Goal: Task Accomplishment & Management: Manage account settings

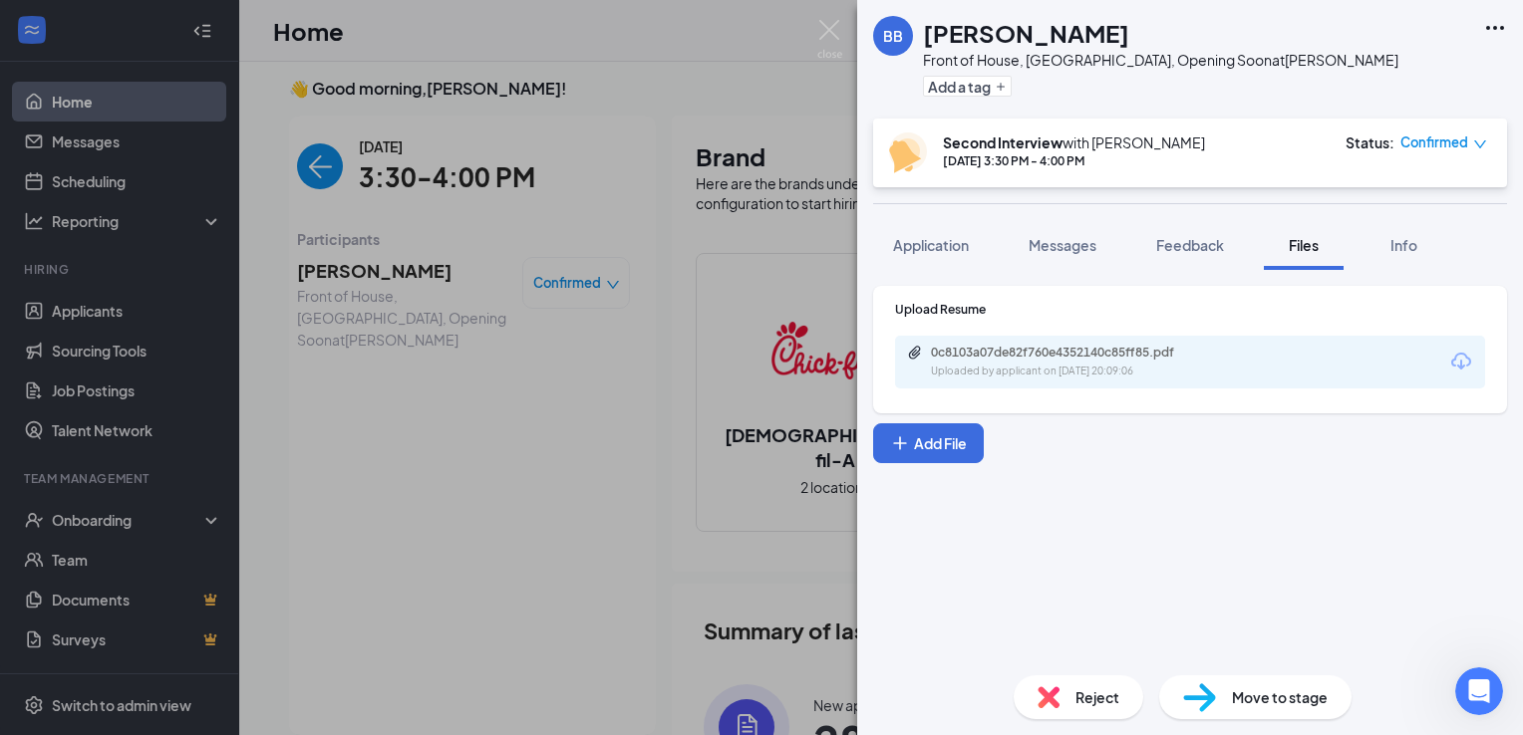
click at [833, 47] on img at bounding box center [829, 39] width 25 height 39
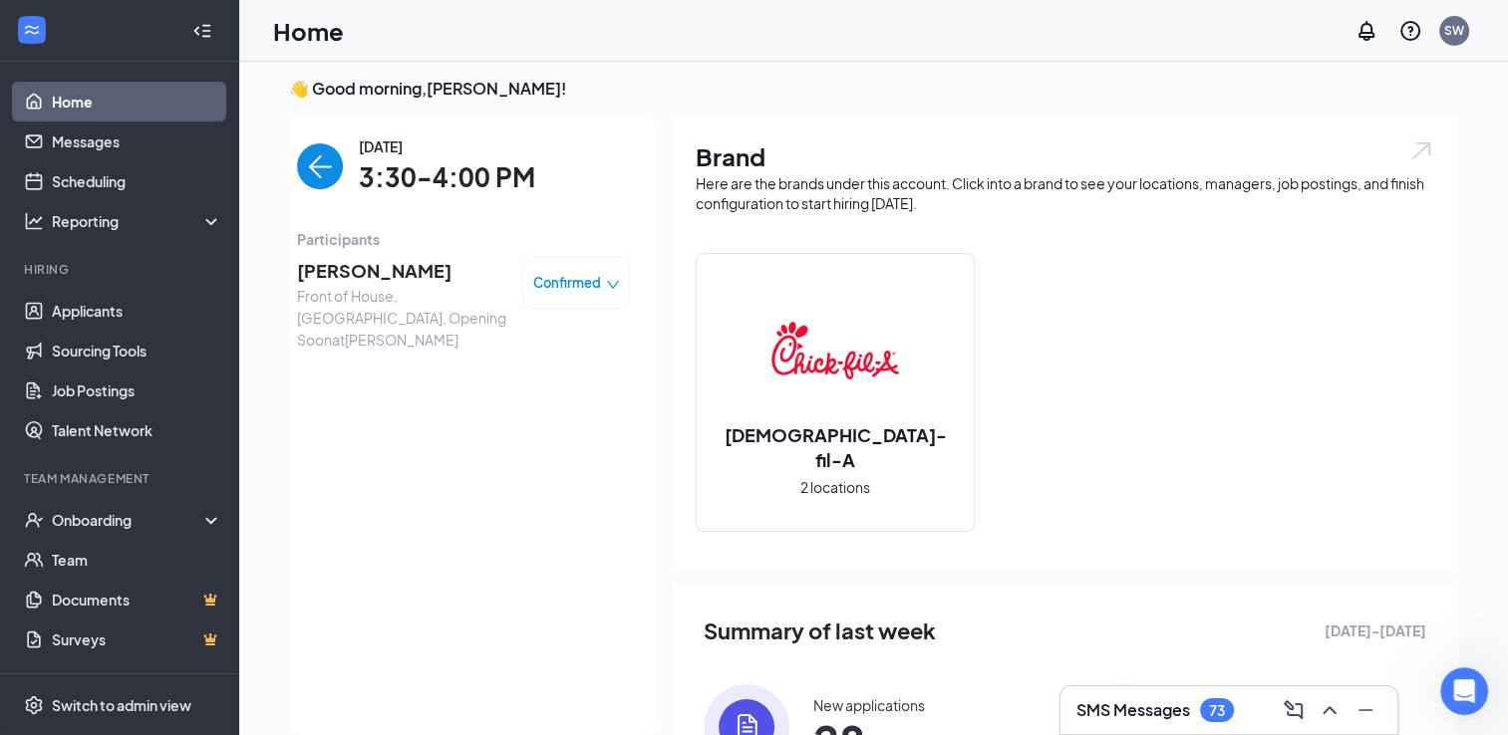
click at [306, 165] on img "back-button" at bounding box center [320, 166] width 46 height 46
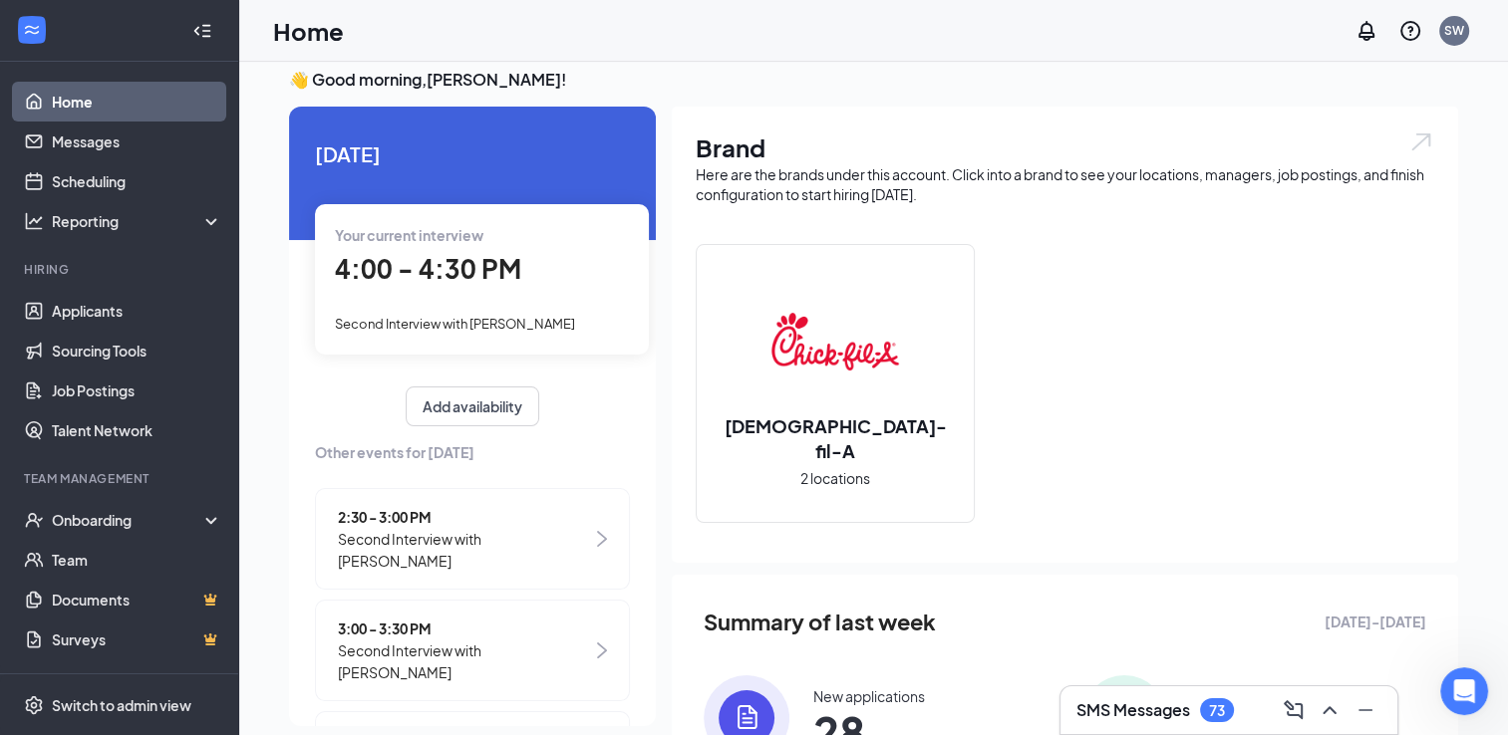
scroll to position [16, 0]
click at [523, 274] on div "4:00 - 4:30 PM" at bounding box center [482, 270] width 294 height 41
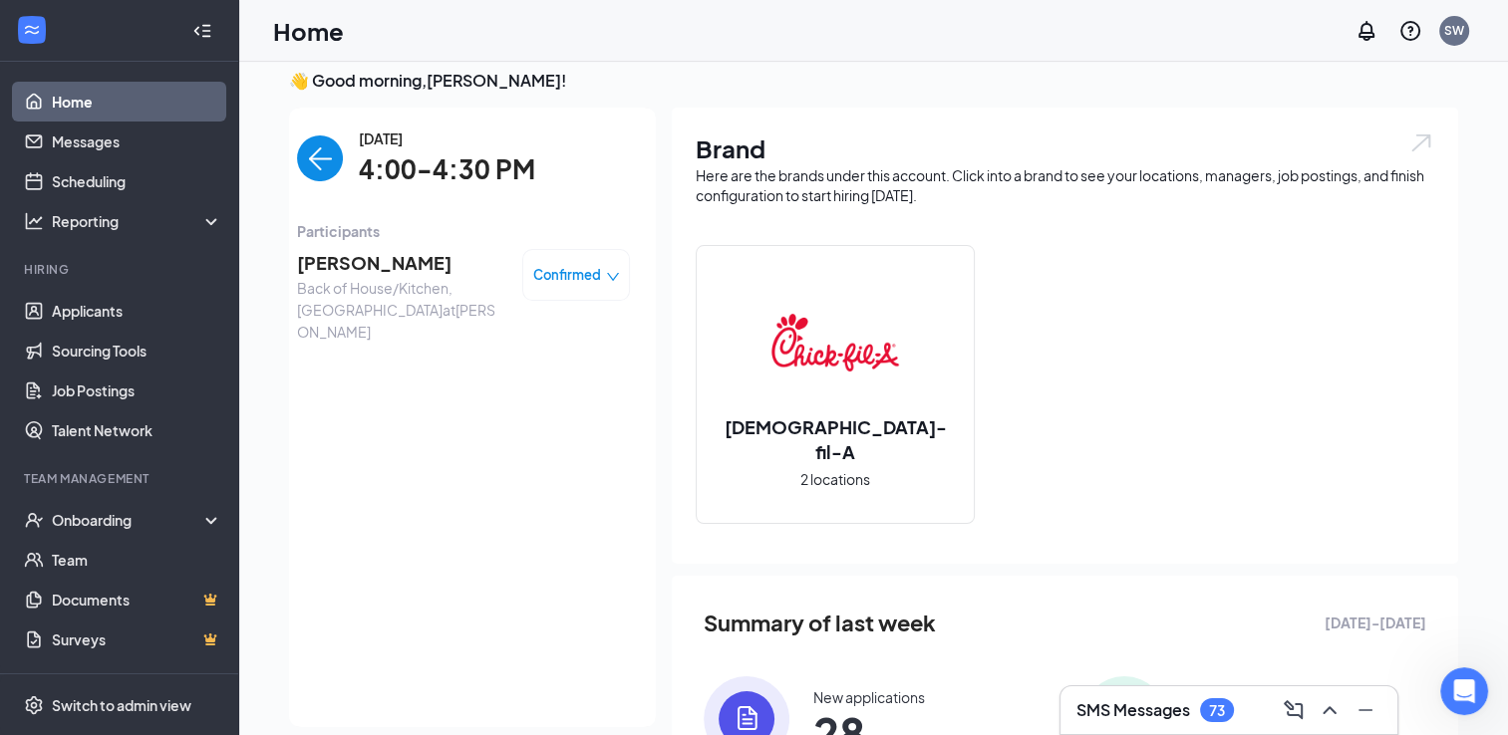
click at [444, 166] on span "4:00-4:30 PM" at bounding box center [447, 169] width 176 height 41
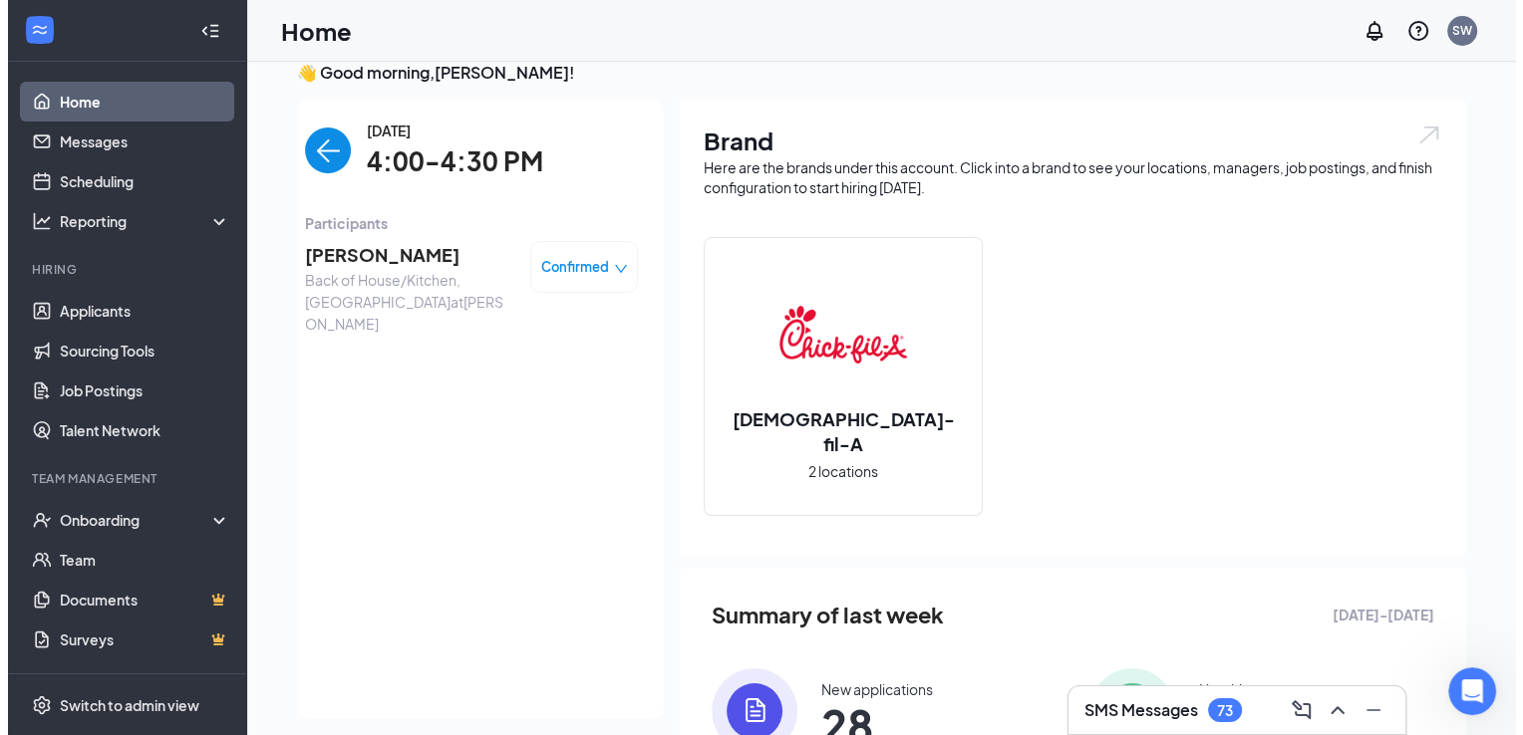
scroll to position [17, 0]
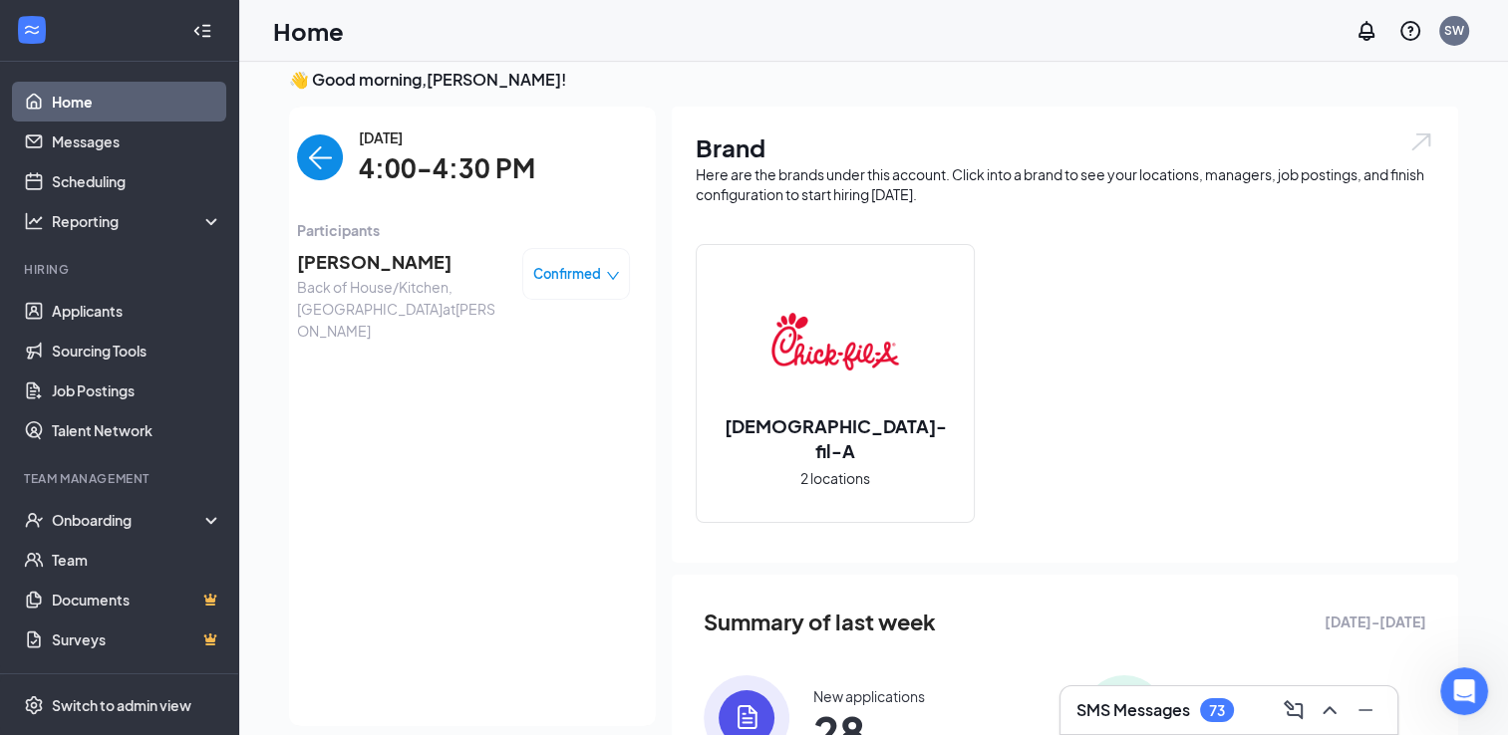
click at [451, 156] on span "4:00-4:30 PM" at bounding box center [447, 168] width 176 height 41
click at [358, 267] on span "[PERSON_NAME]" at bounding box center [401, 262] width 209 height 28
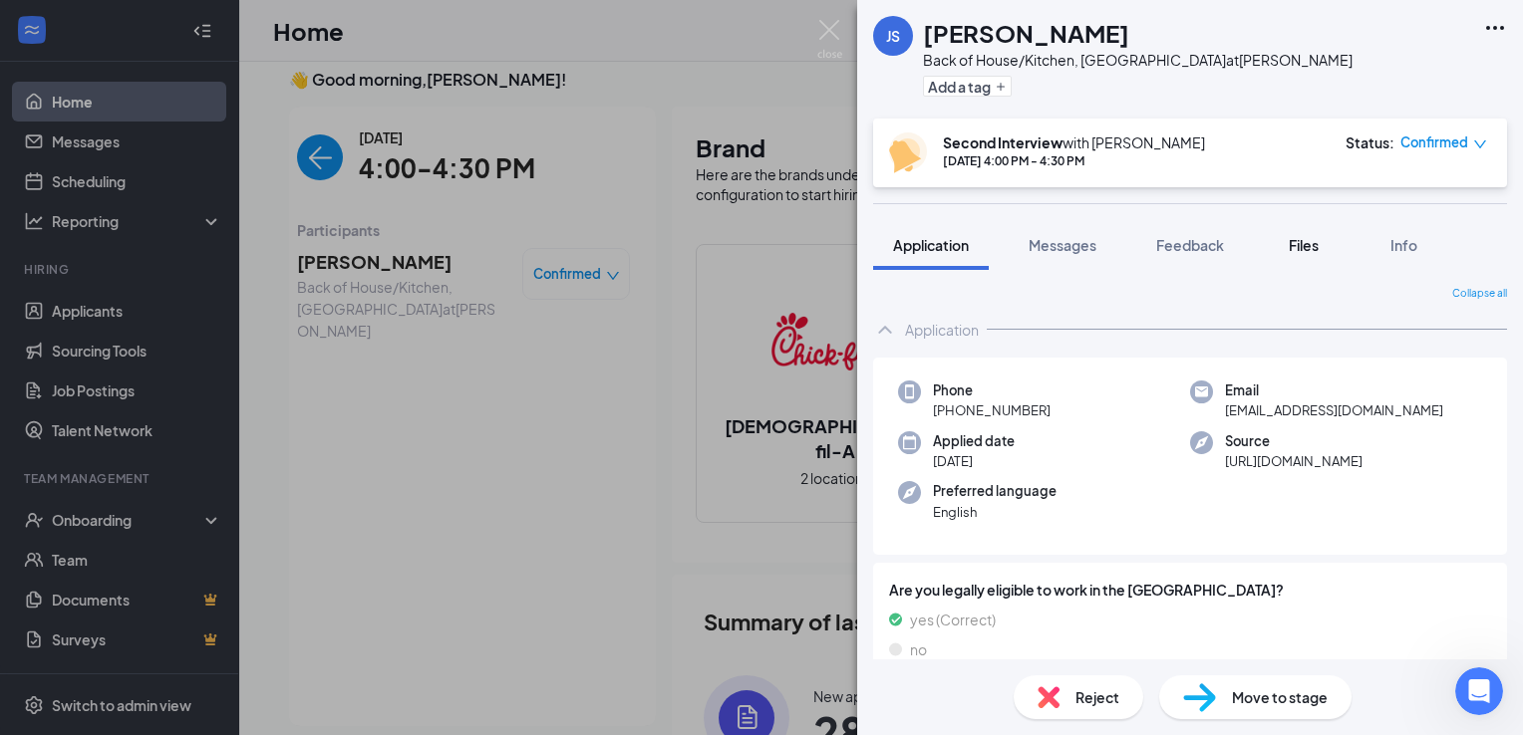
click at [1316, 243] on span "Files" at bounding box center [1303, 245] width 30 height 18
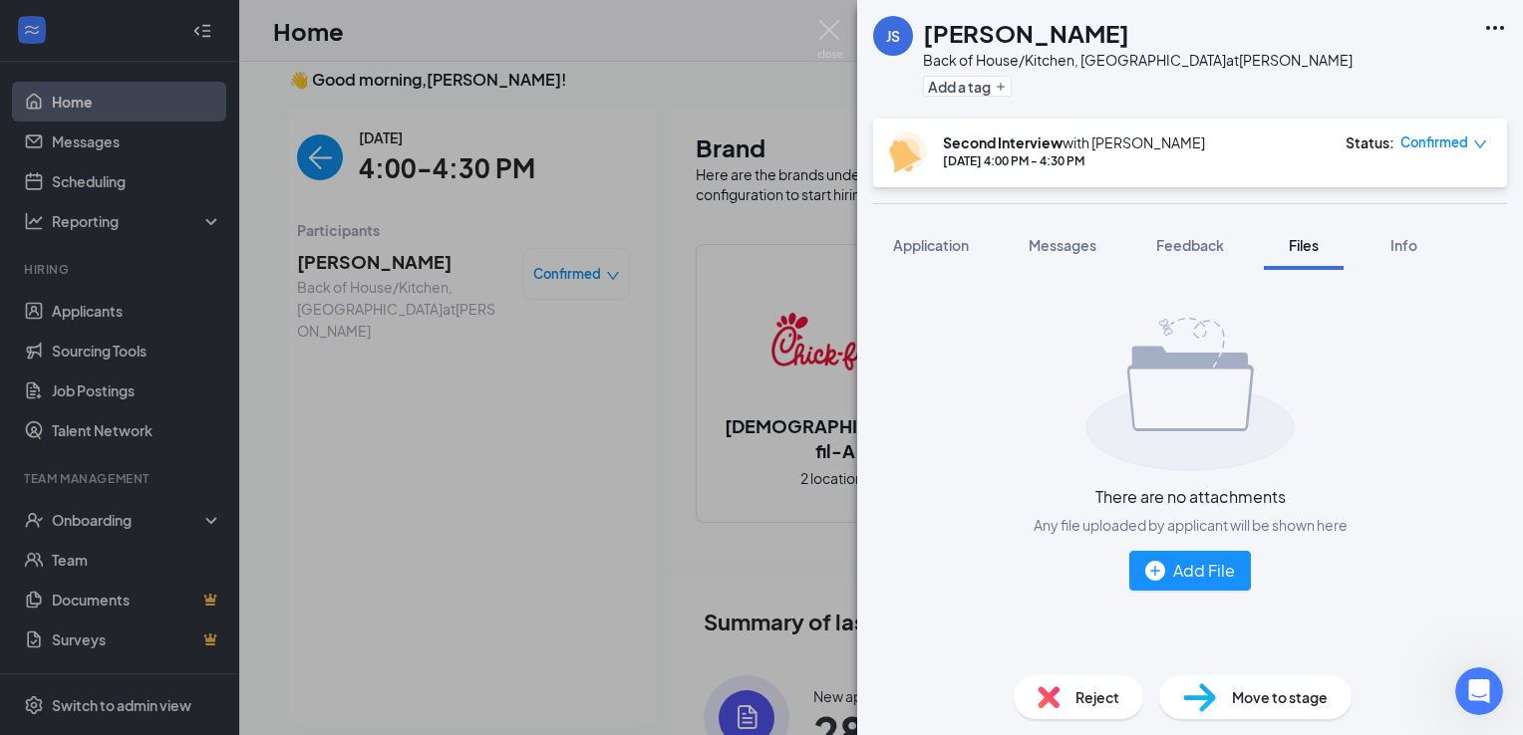
click at [1061, 705] on div "Reject" at bounding box center [1078, 698] width 130 height 44
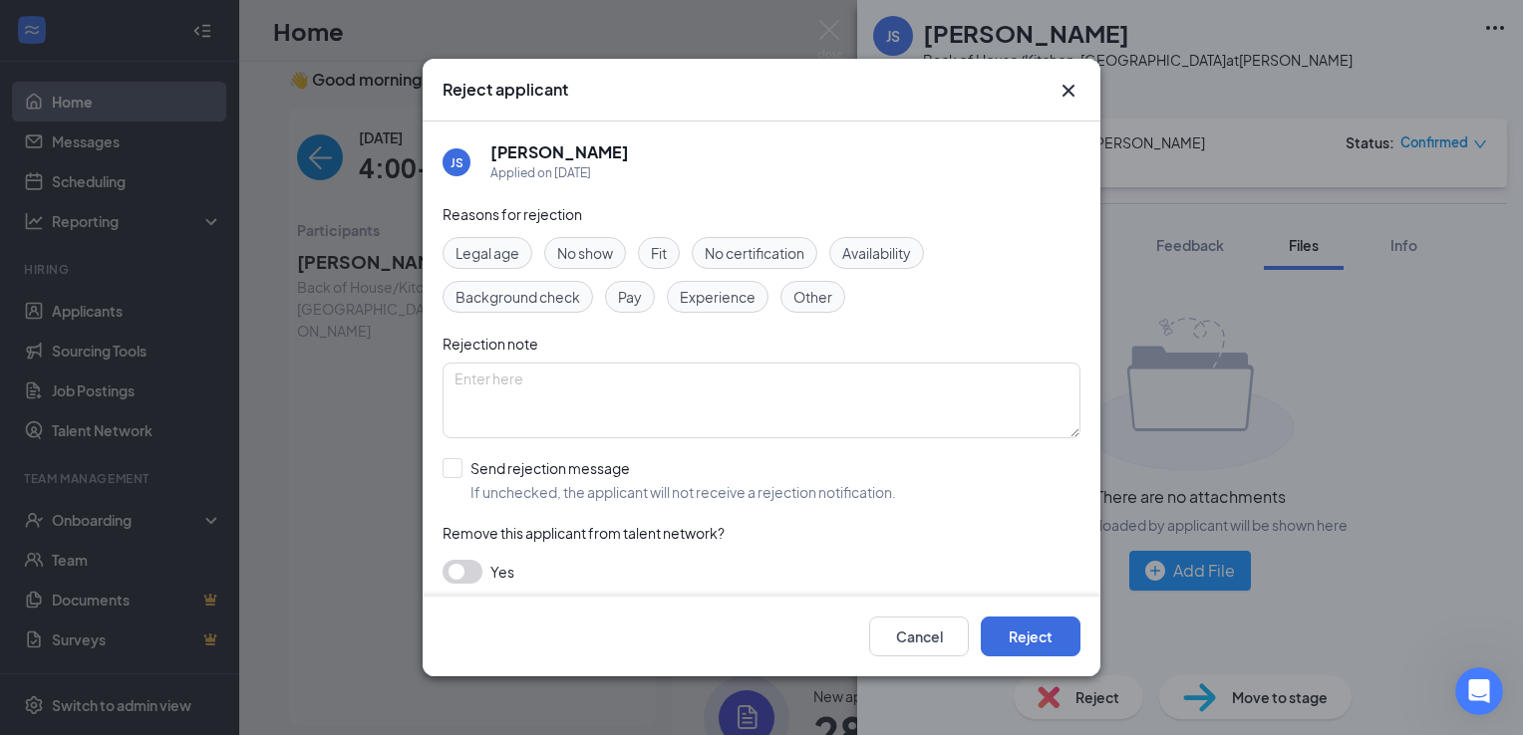
click at [1036, 113] on div "Reject applicant" at bounding box center [761, 90] width 678 height 63
click at [1064, 98] on icon "Cross" at bounding box center [1068, 91] width 24 height 24
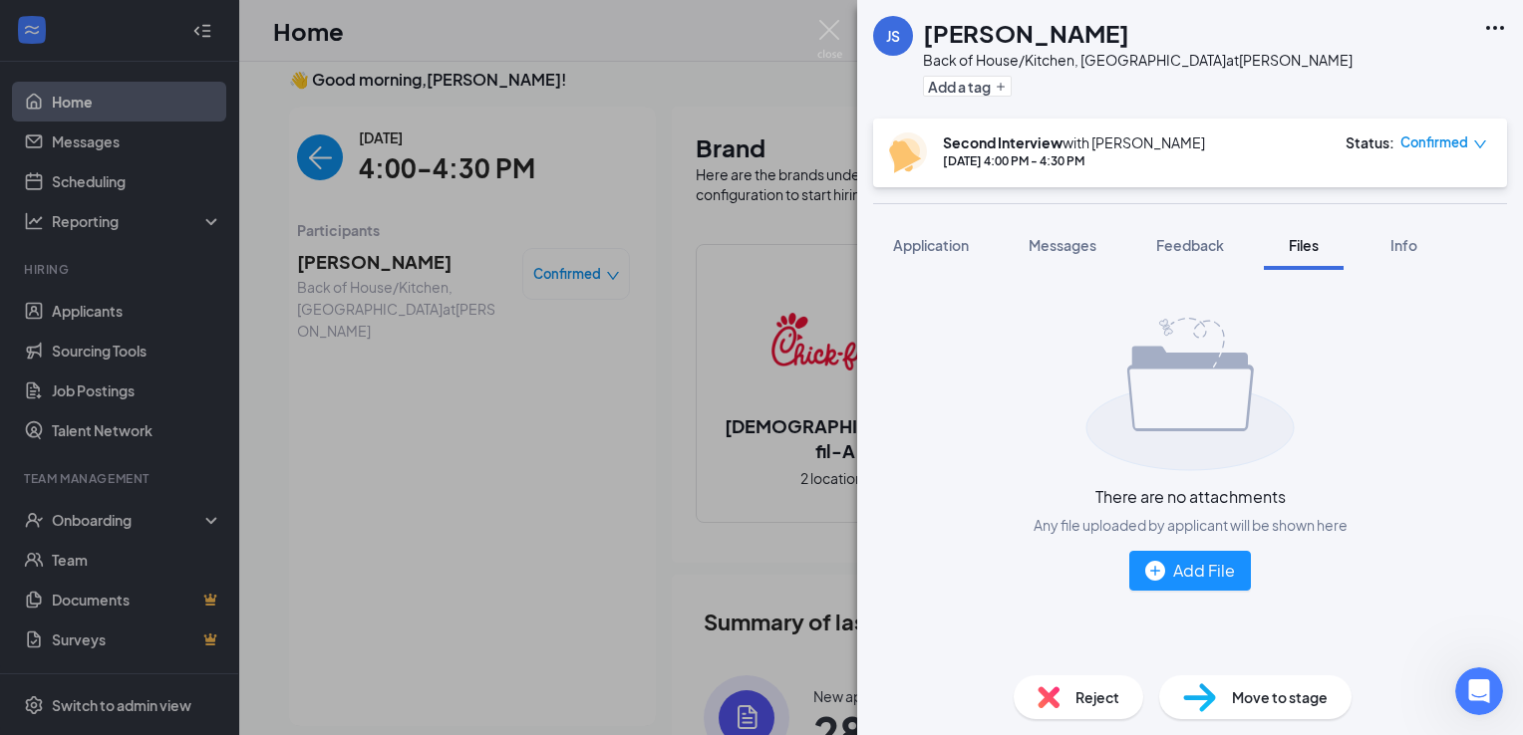
click at [836, 31] on img at bounding box center [829, 39] width 25 height 39
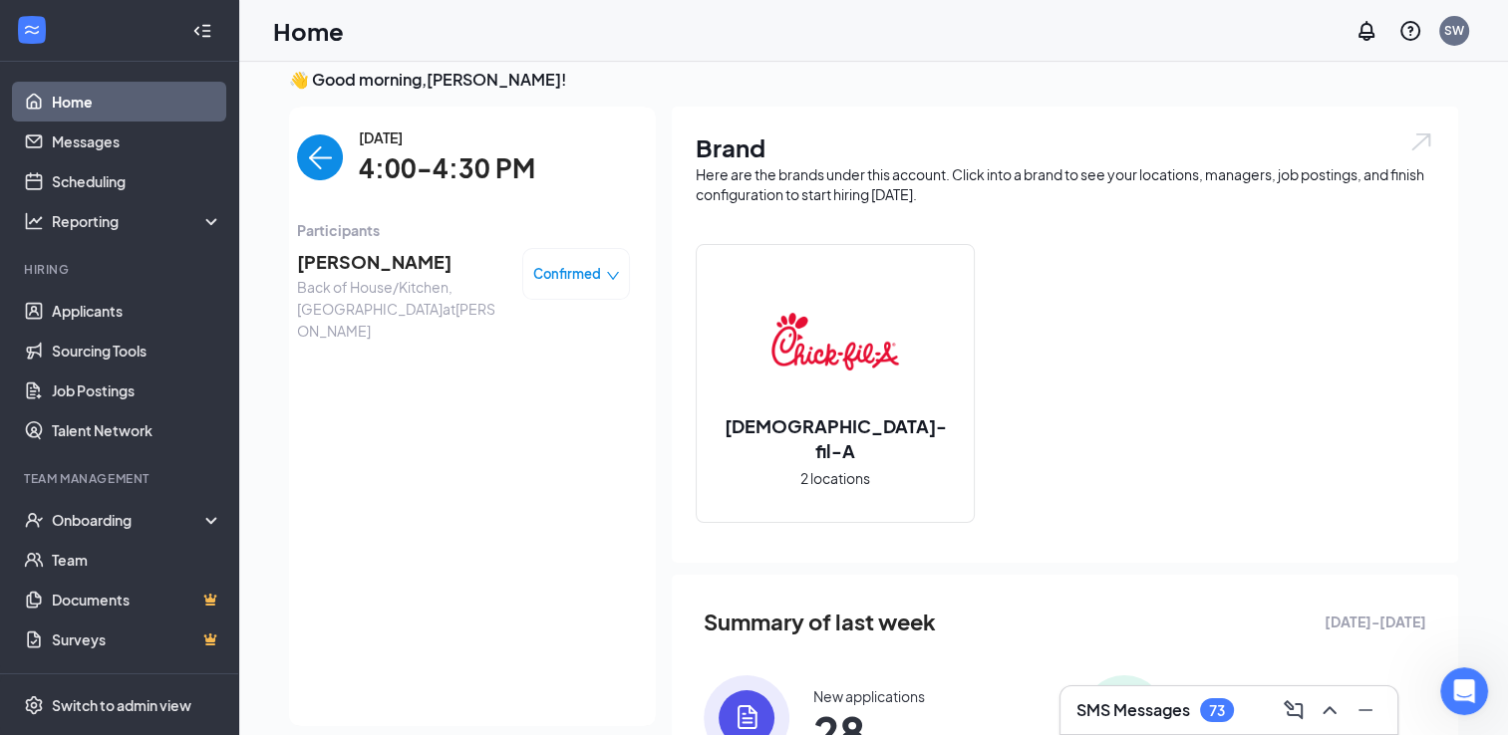
click at [333, 274] on span "[PERSON_NAME]" at bounding box center [401, 262] width 209 height 28
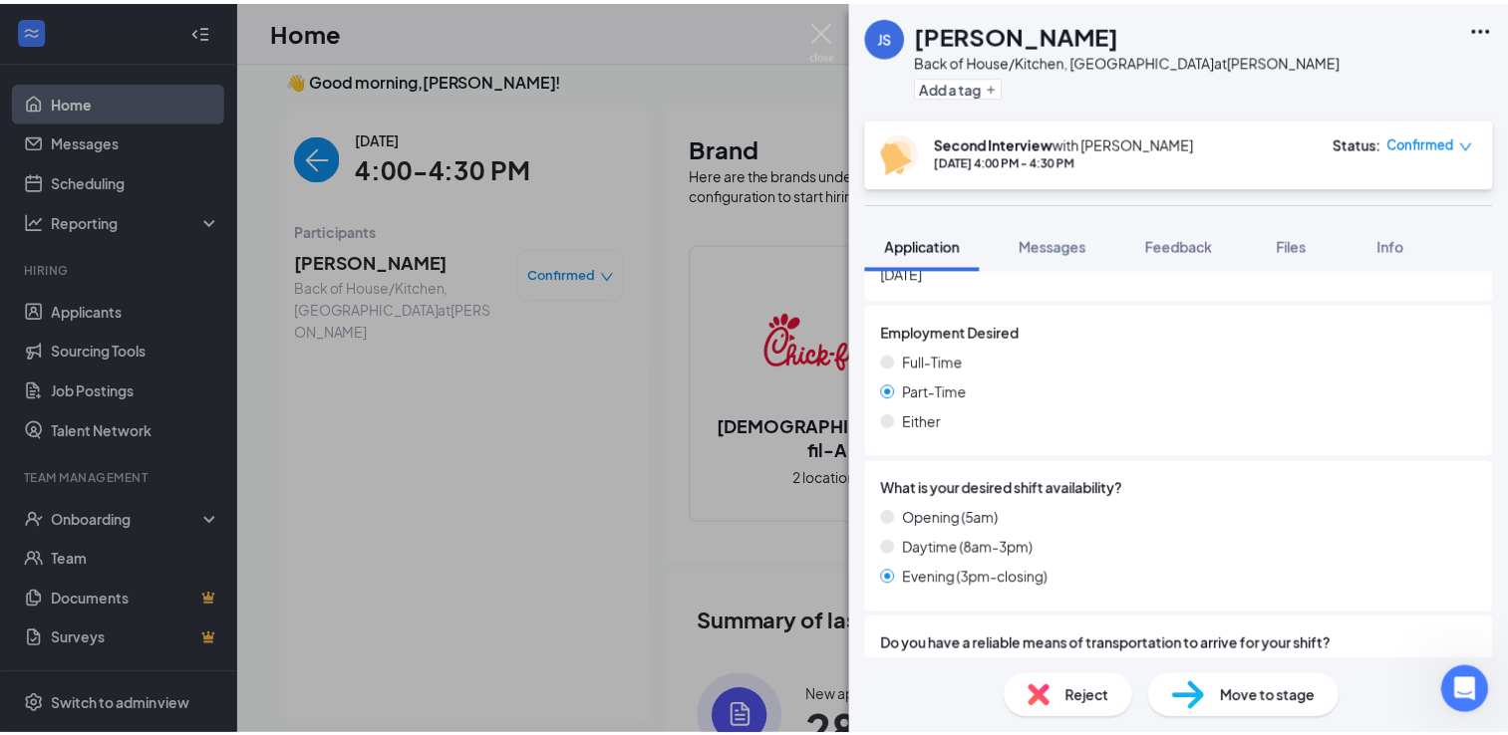
scroll to position [1007, 0]
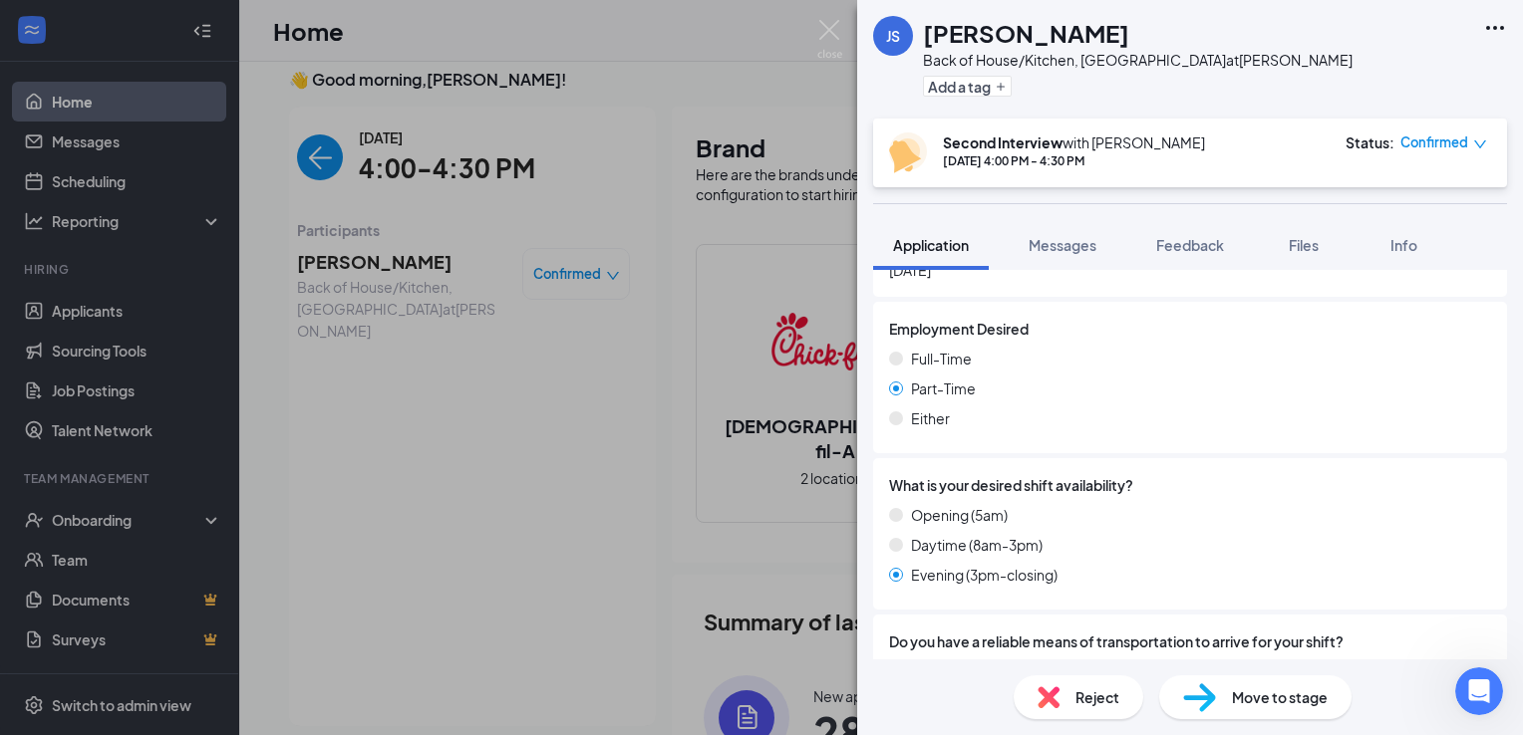
click at [837, 34] on img at bounding box center [829, 39] width 25 height 39
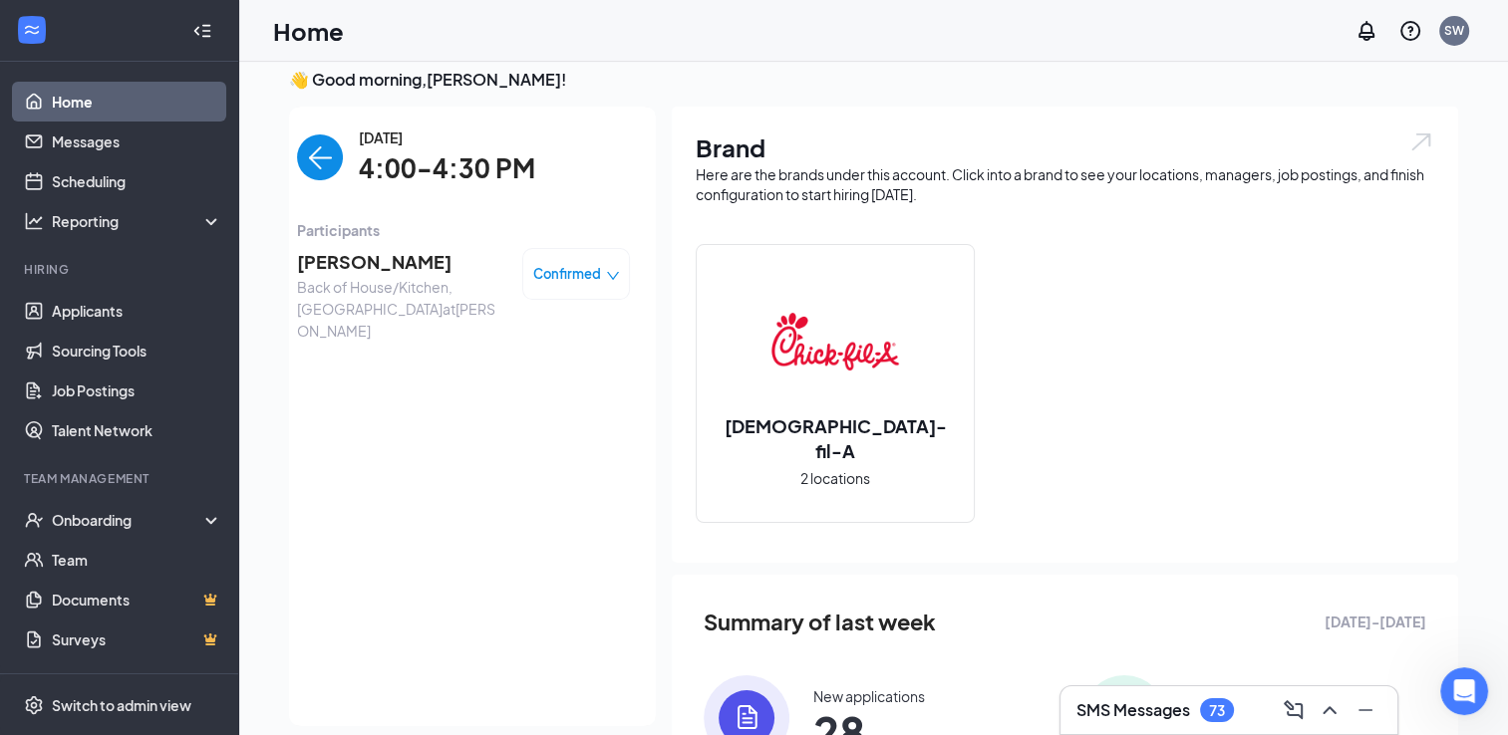
click at [309, 158] on img "back-button" at bounding box center [320, 158] width 46 height 46
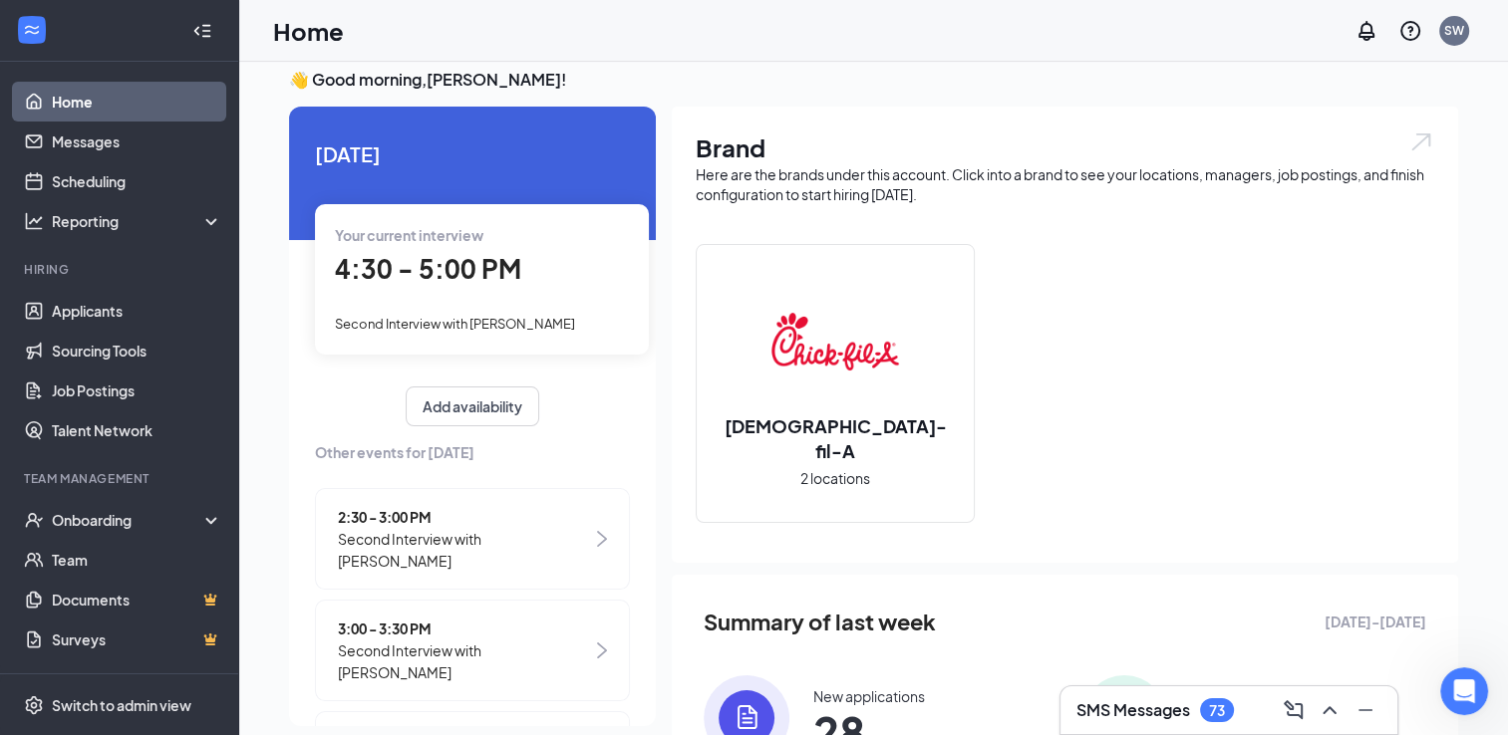
scroll to position [215, 0]
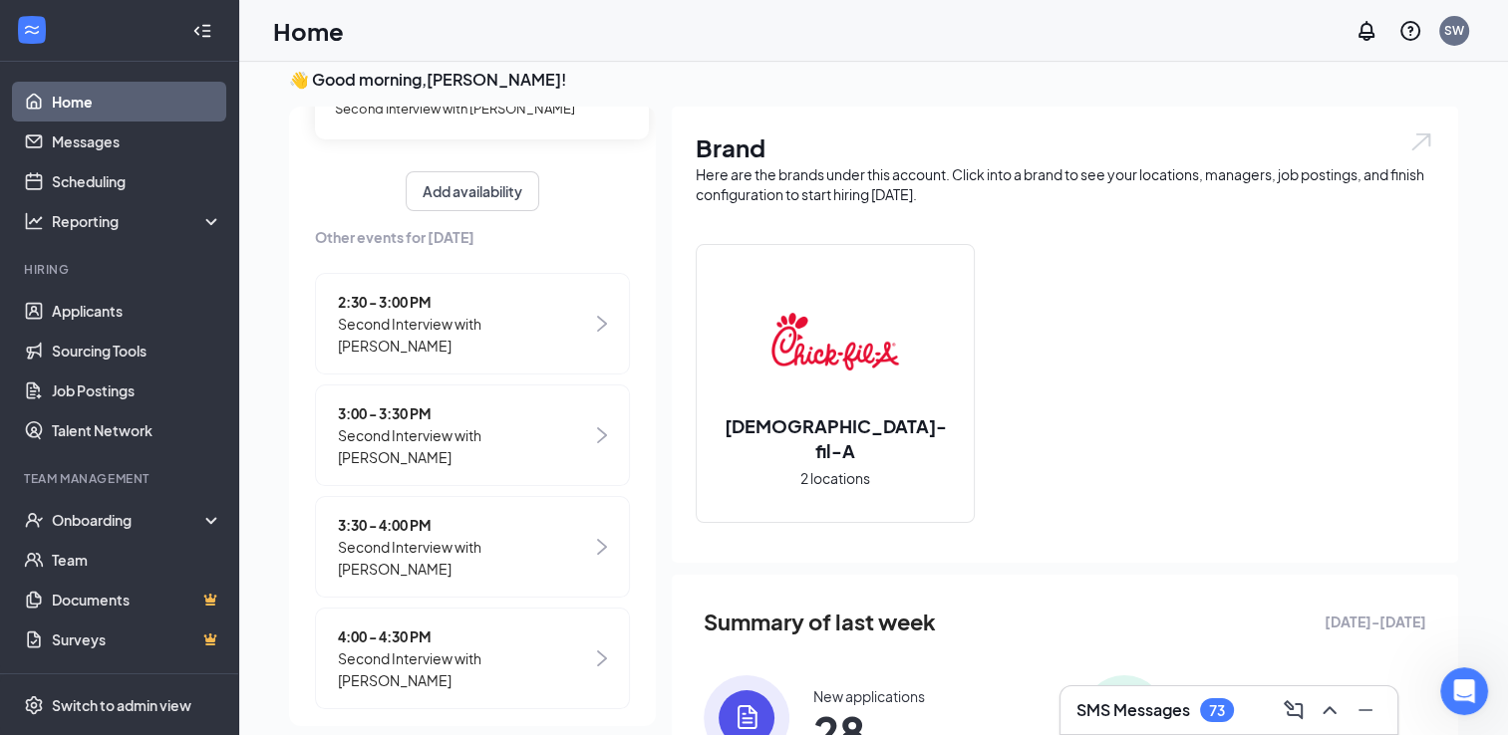
click at [494, 648] on span "Second Interview with [PERSON_NAME]" at bounding box center [465, 670] width 254 height 44
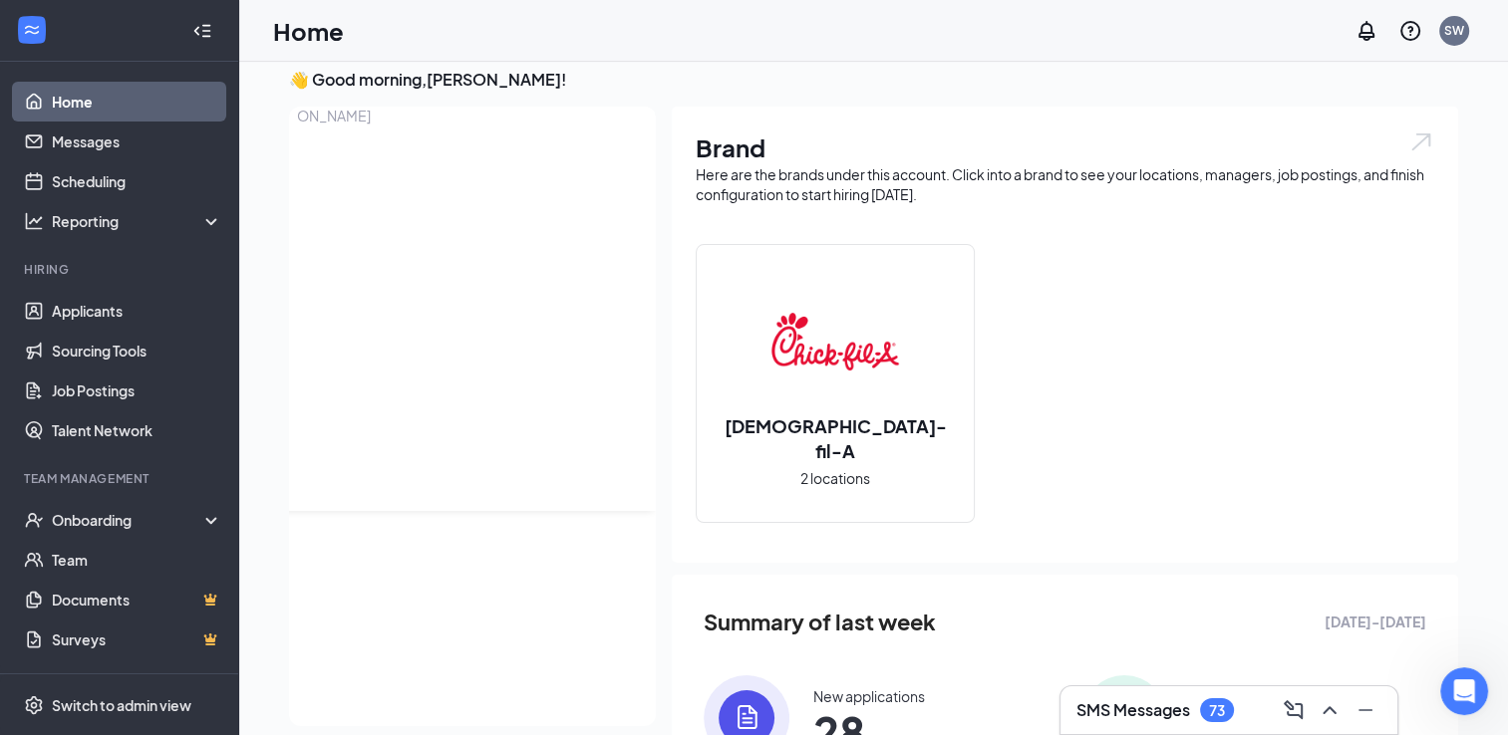
scroll to position [0, 0]
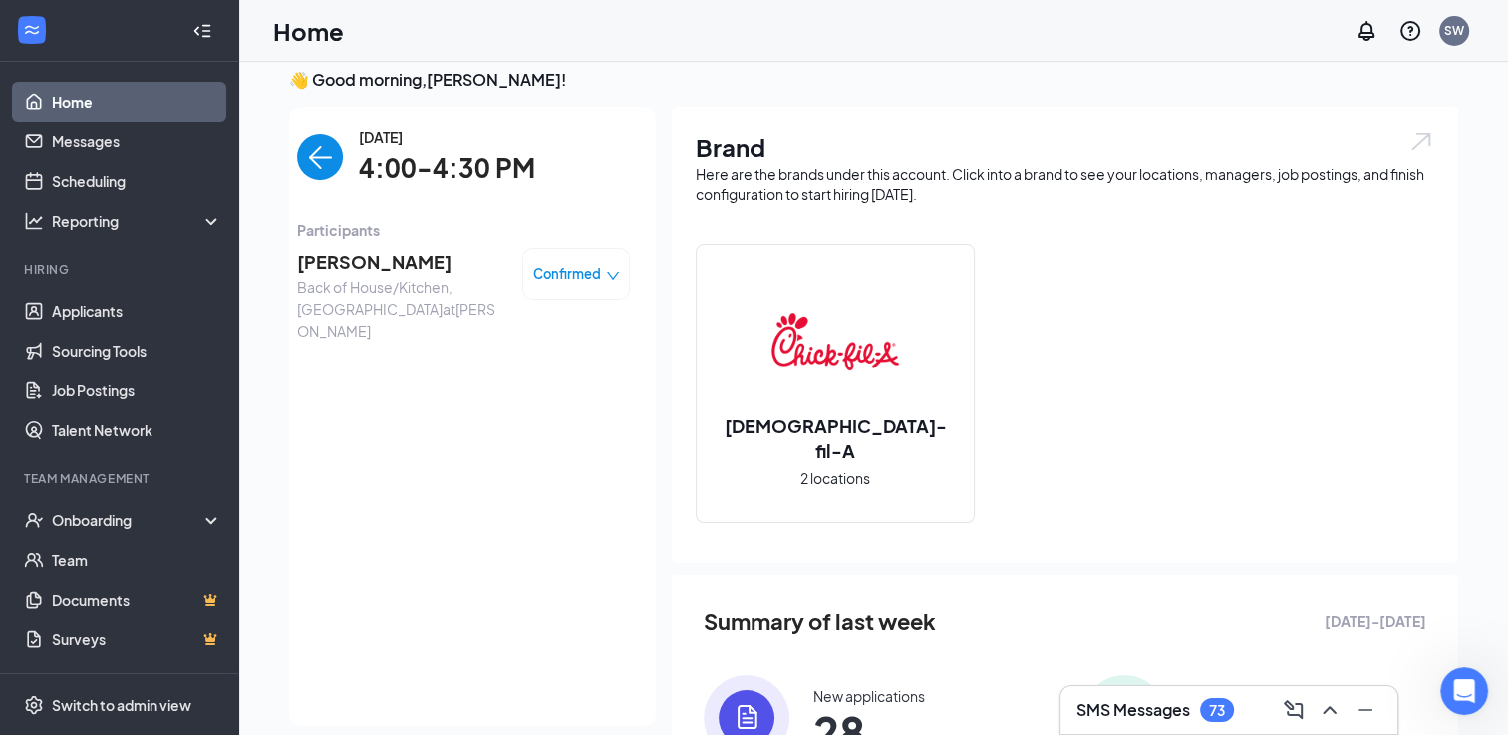
click at [297, 166] on img "back-button" at bounding box center [320, 158] width 46 height 46
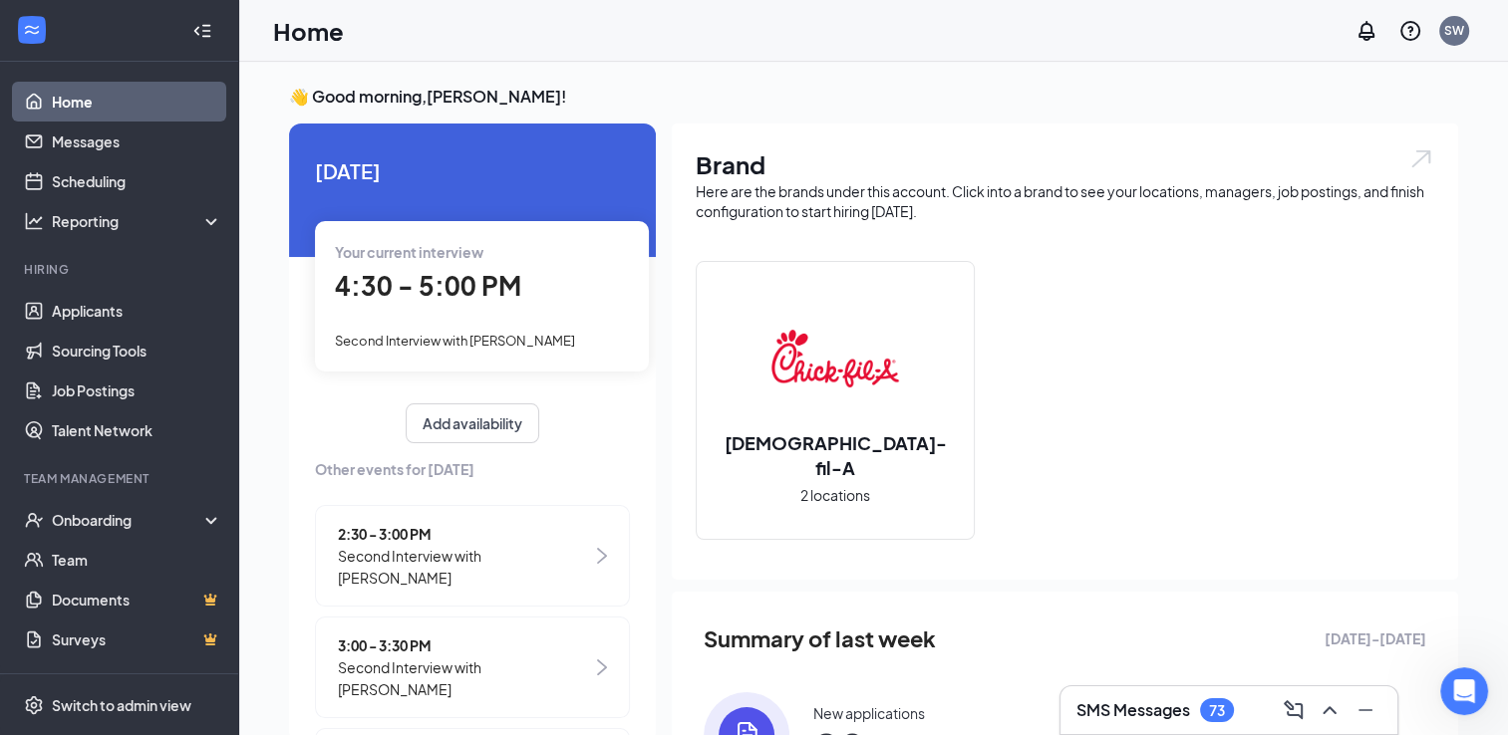
click at [560, 267] on div "4:30 - 5:00 PM" at bounding box center [482, 286] width 294 height 41
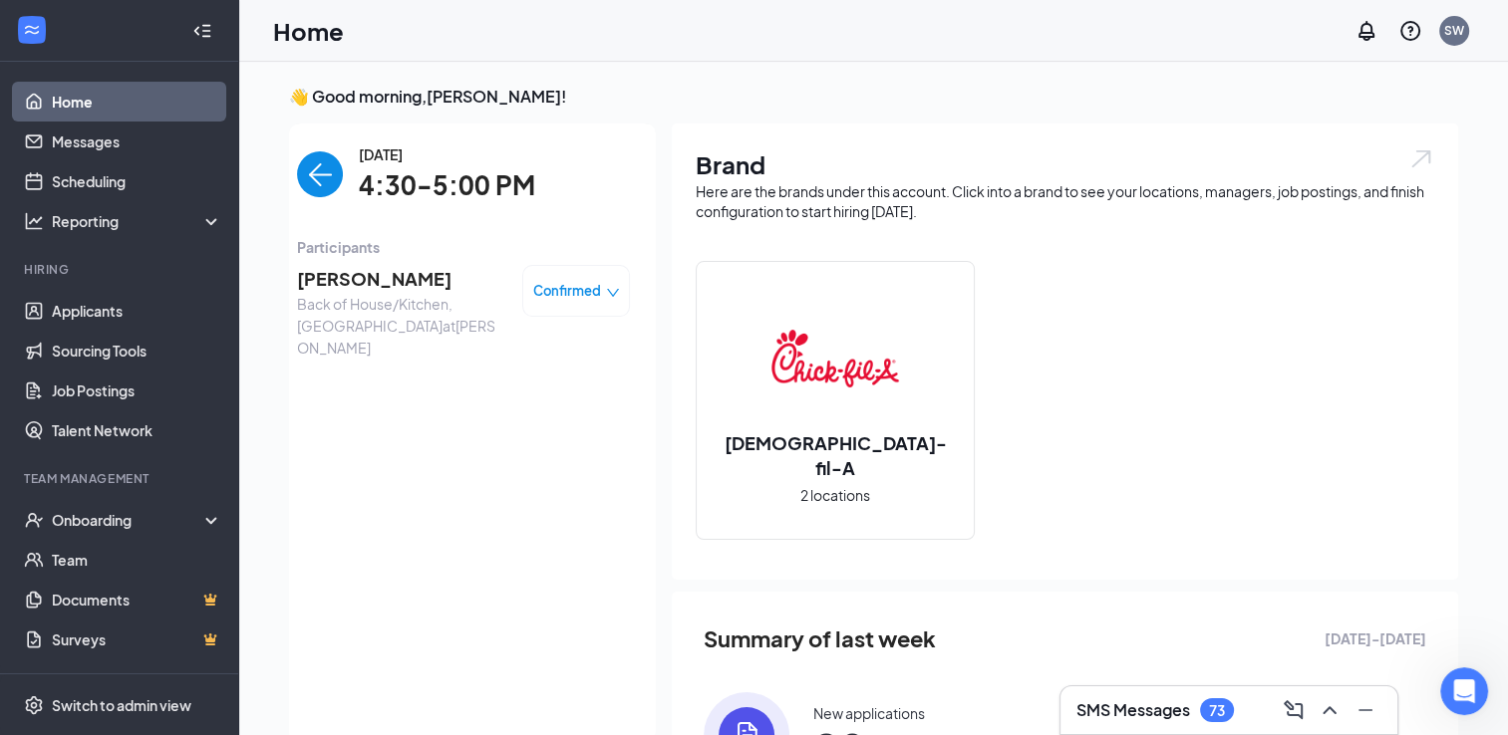
click at [361, 289] on span "[PERSON_NAME]" at bounding box center [401, 279] width 209 height 28
